Goal: Check status: Check status

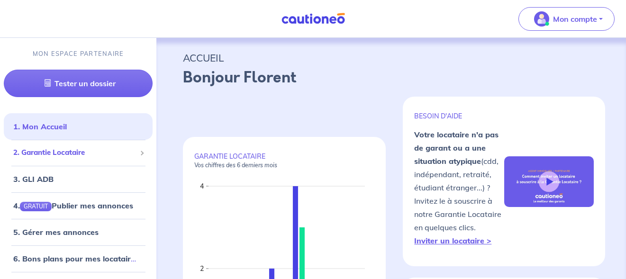
click at [90, 144] on div "2. Garantie Locataire" at bounding box center [78, 153] width 149 height 18
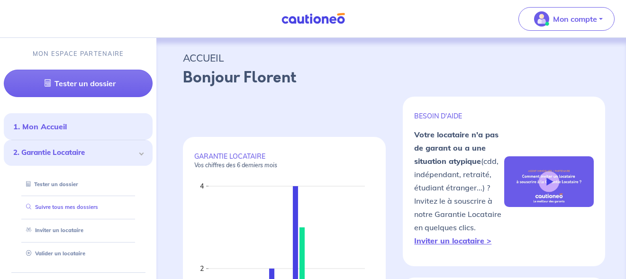
click at [75, 208] on link "Suivre tous mes dossiers" at bounding box center [60, 207] width 76 height 7
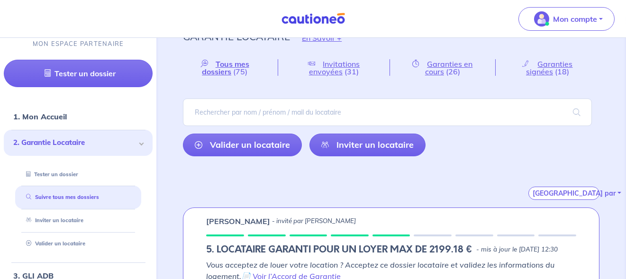
scroll to position [17, 0]
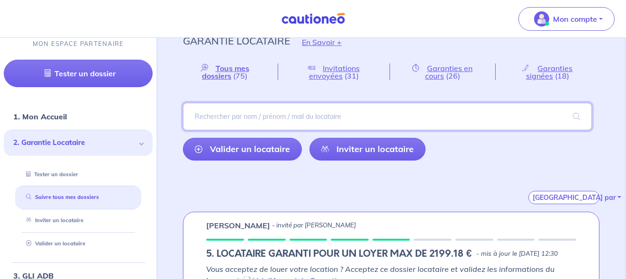
click at [312, 108] on input "search" at bounding box center [387, 116] width 409 height 27
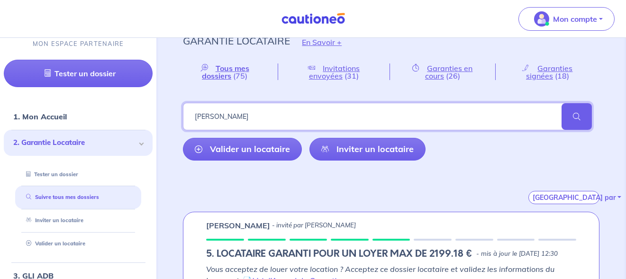
type input "[PERSON_NAME]"
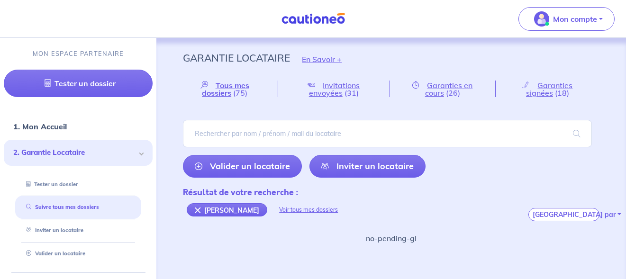
click at [313, 16] on img at bounding box center [313, 19] width 71 height 12
